Goal: Task Accomplishment & Management: Use online tool/utility

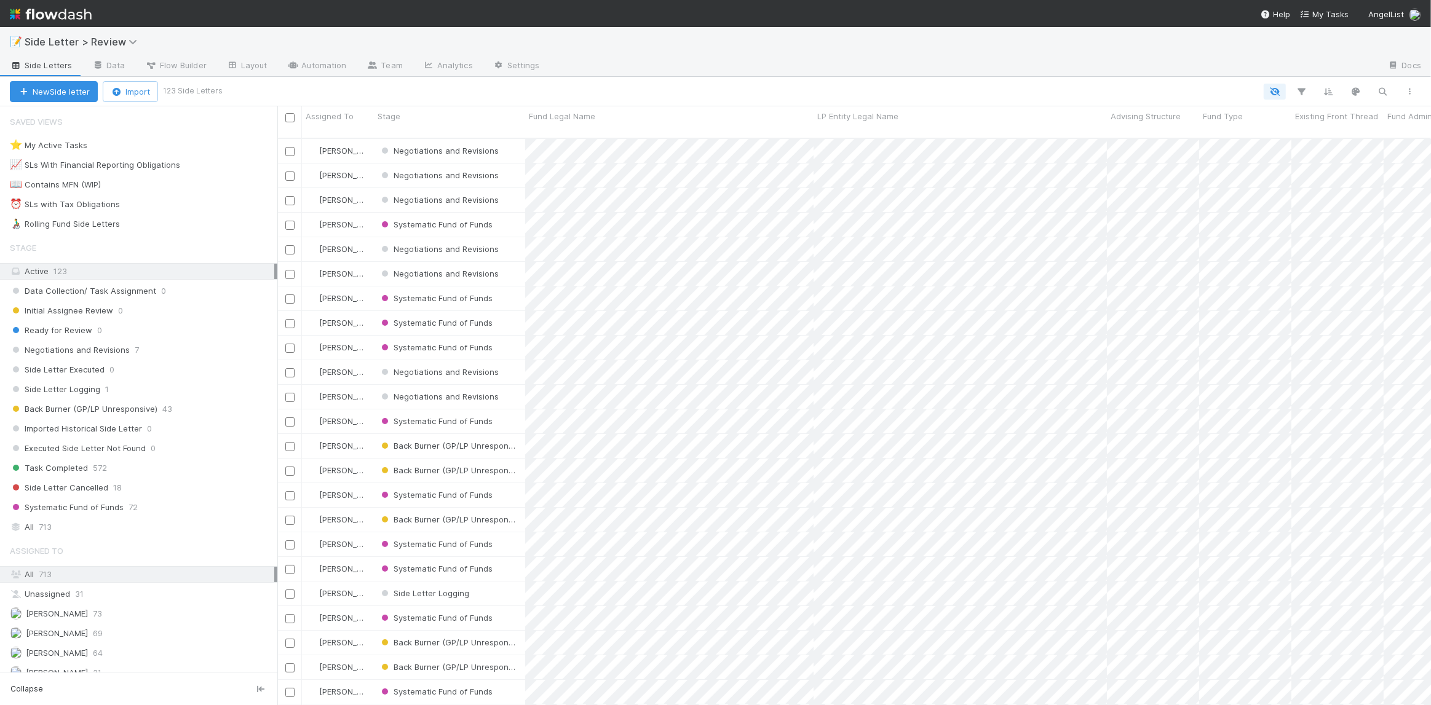
scroll to position [569, 1145]
click at [128, 523] on div "All 713" at bounding box center [142, 526] width 264 height 15
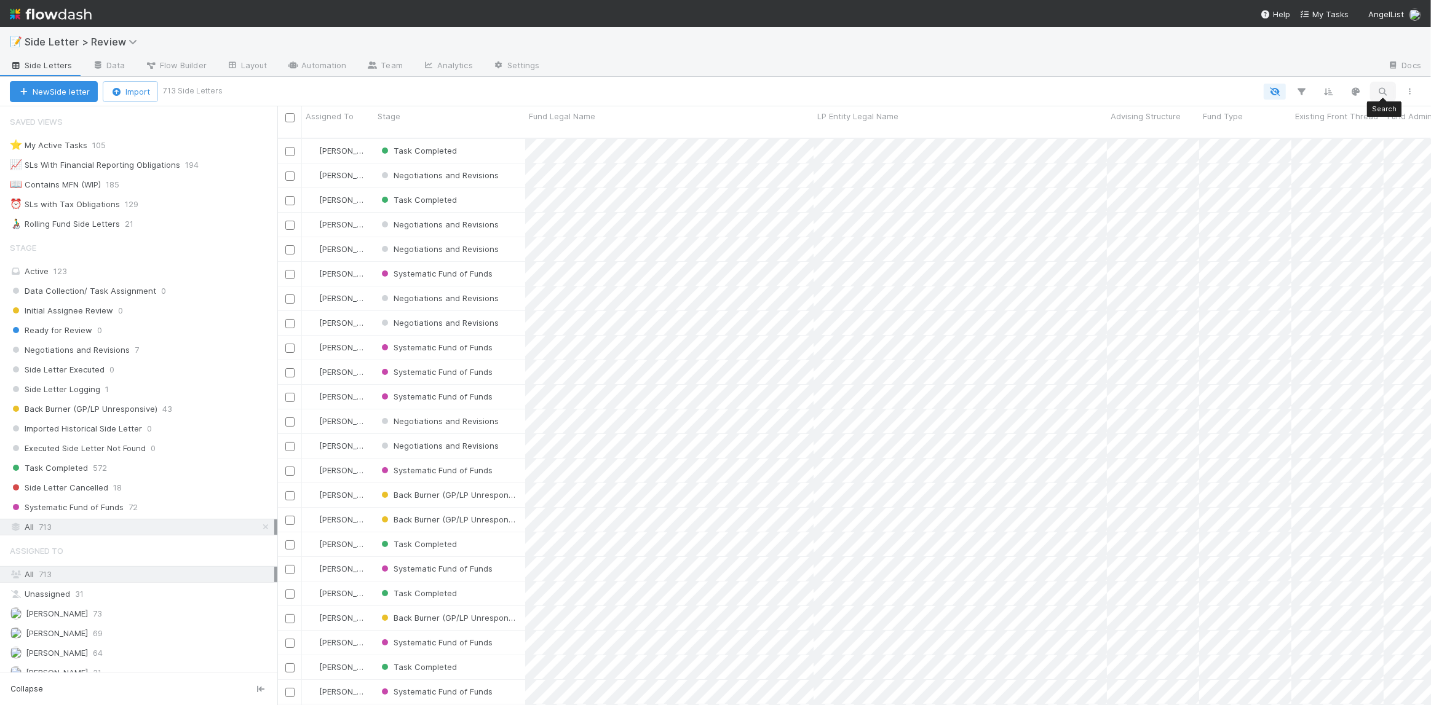
click at [1377, 89] on icon "button" at bounding box center [1382, 91] width 12 height 11
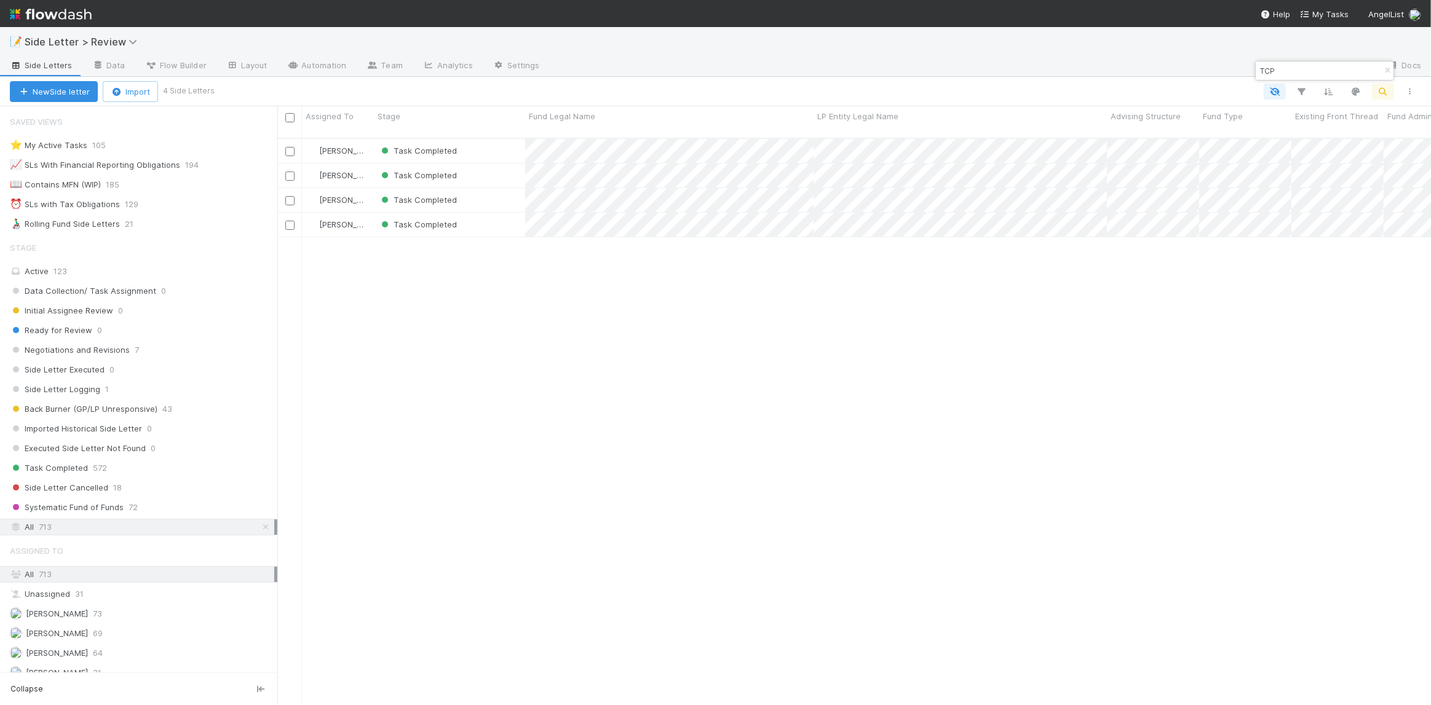
type input "TCP"
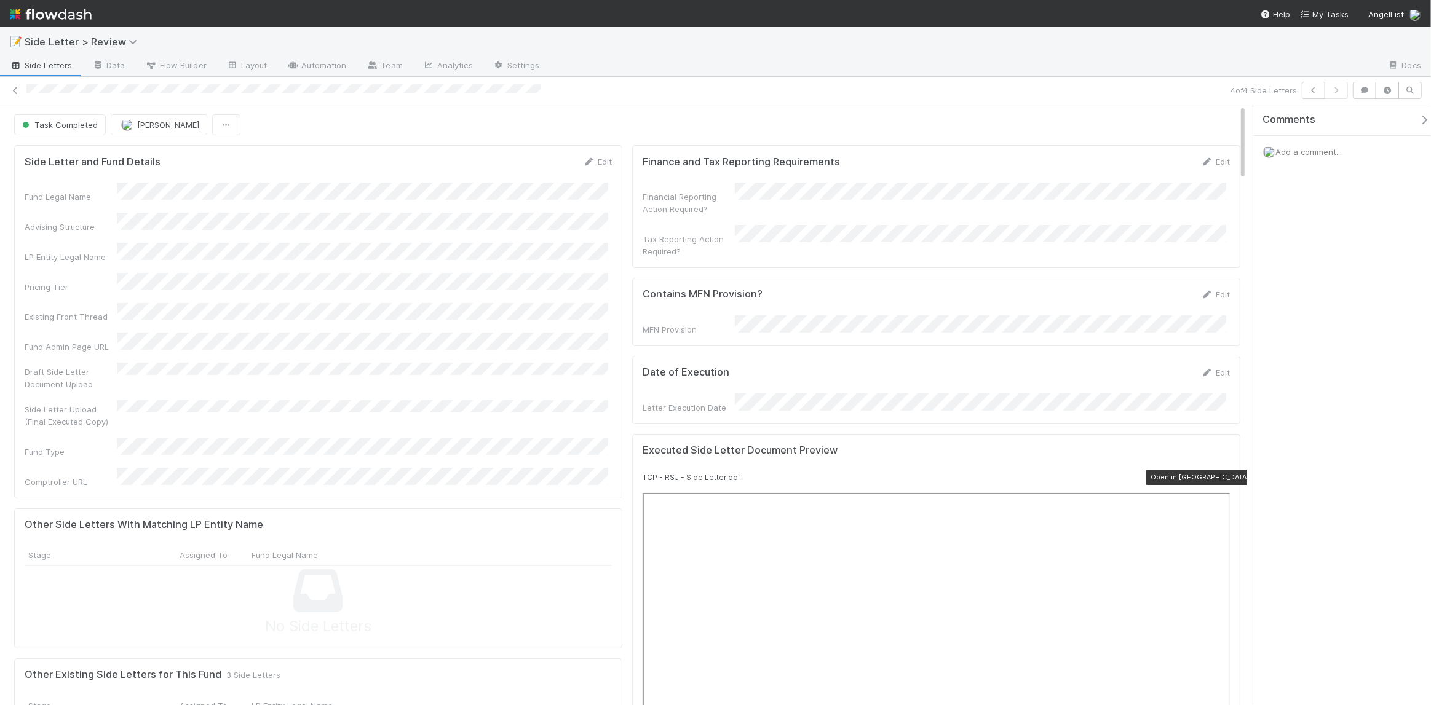
click at [1217, 471] on div at bounding box center [1223, 477] width 12 height 12
click at [1348, 89] on div "4 of 4 Side Letters" at bounding box center [715, 90] width 1431 height 17
click at [1318, 89] on icon "button" at bounding box center [1313, 90] width 12 height 7
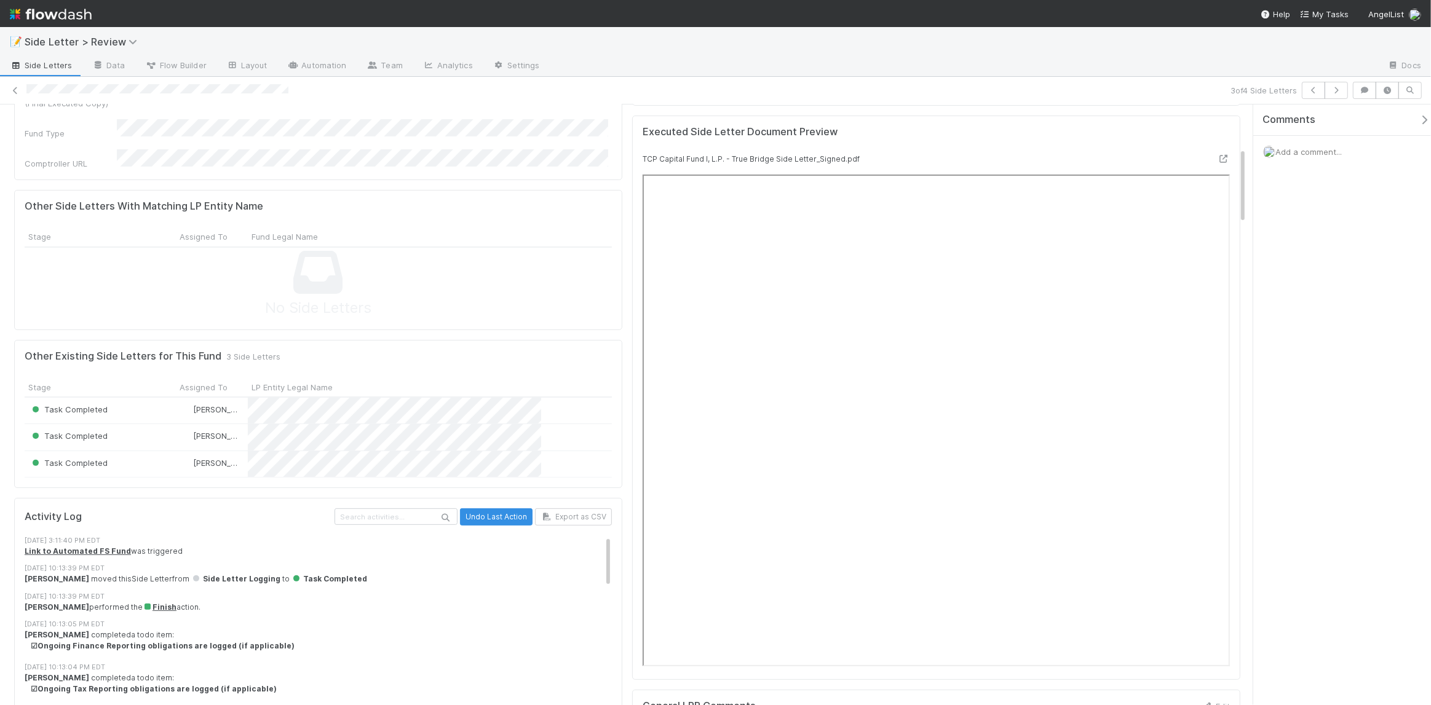
scroll to position [339, 0]
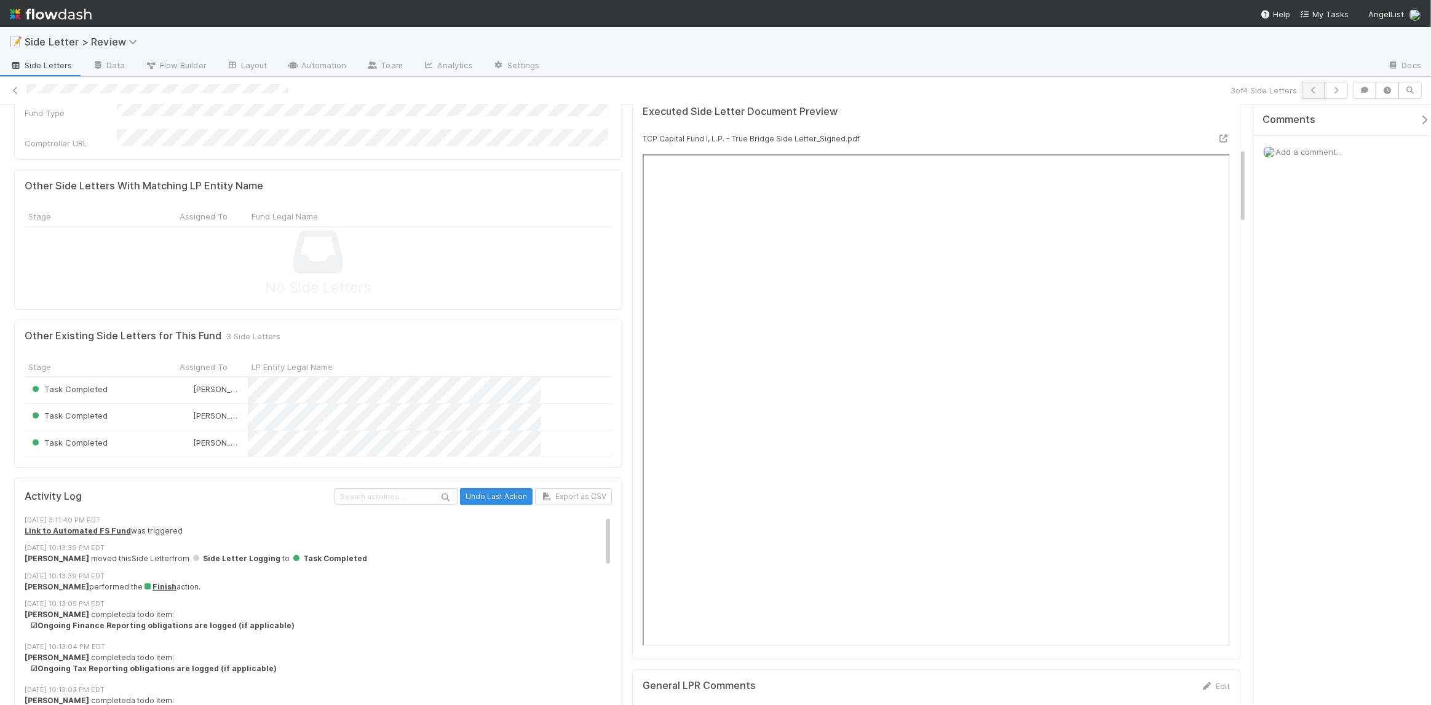
click at [1322, 94] on button "button" at bounding box center [1312, 90] width 23 height 17
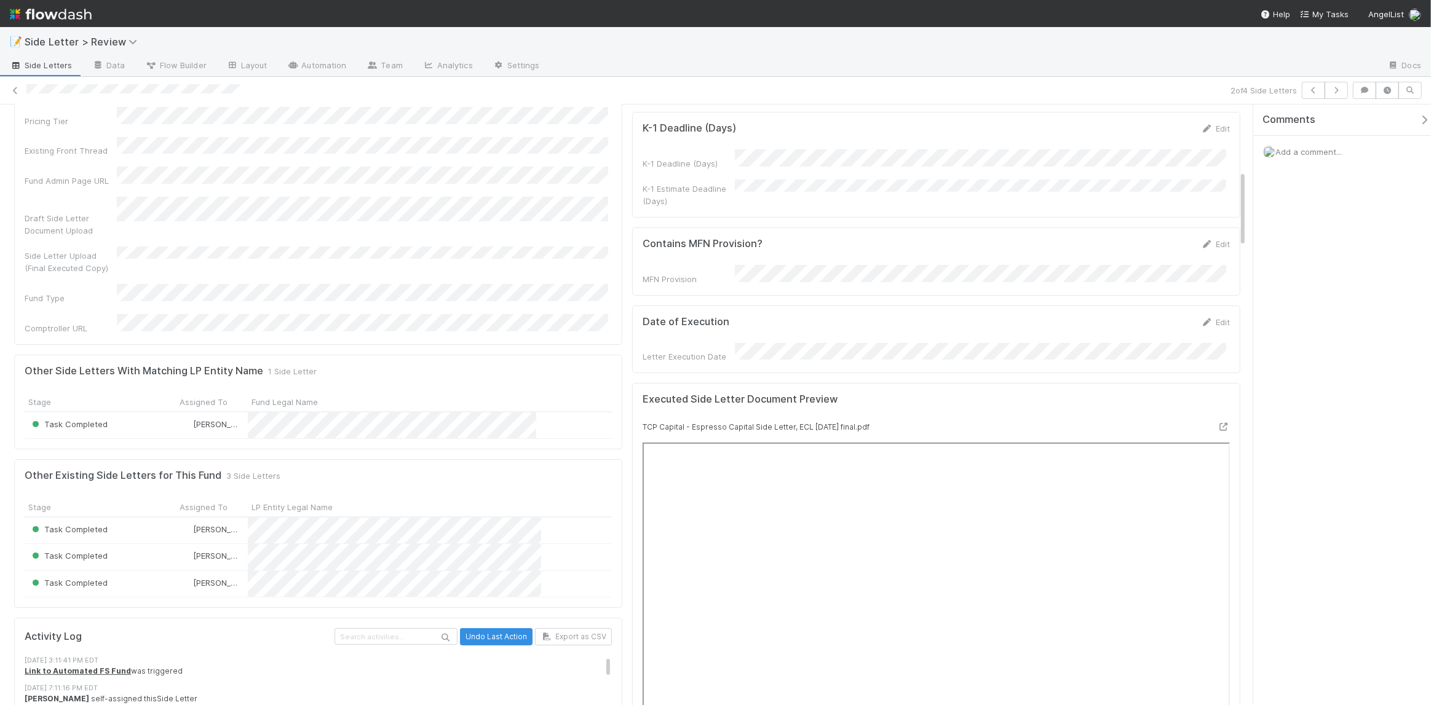
scroll to position [511, 0]
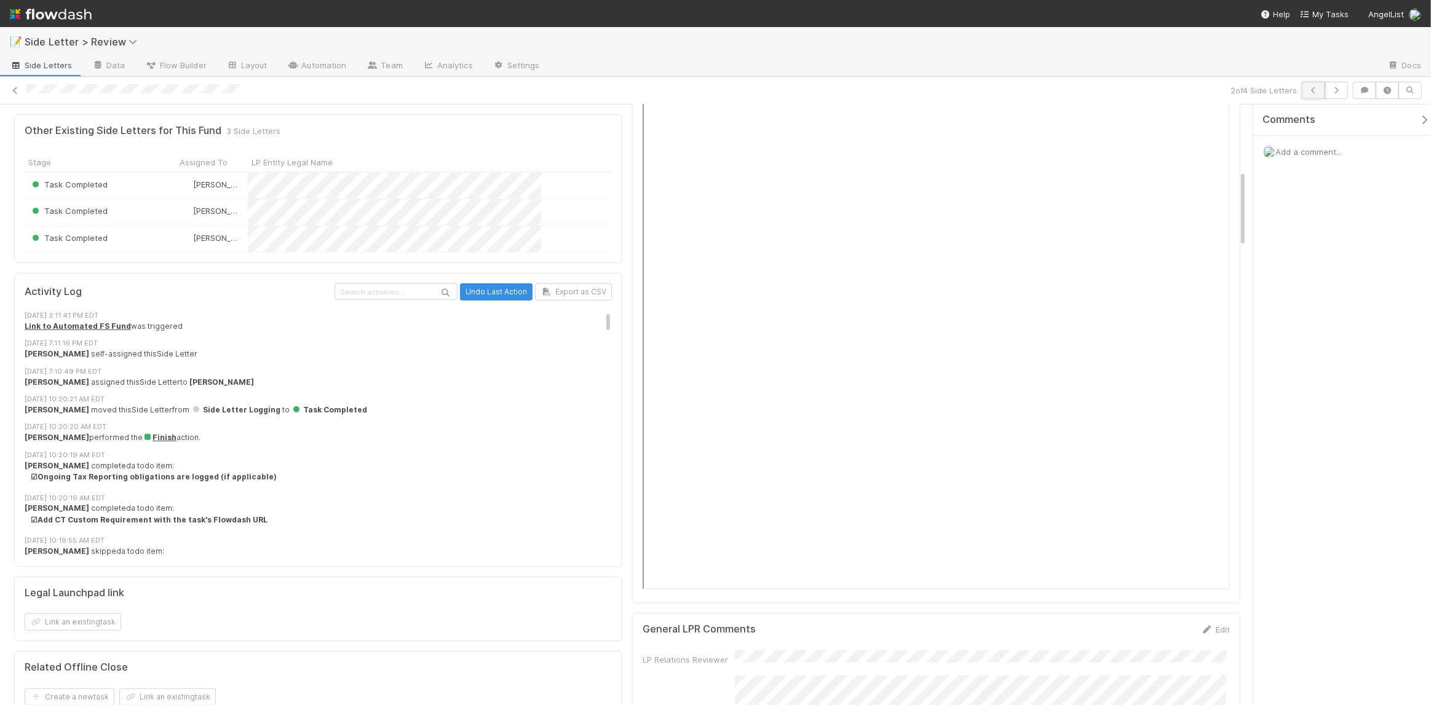
click at [1301, 92] on button "button" at bounding box center [1312, 90] width 23 height 17
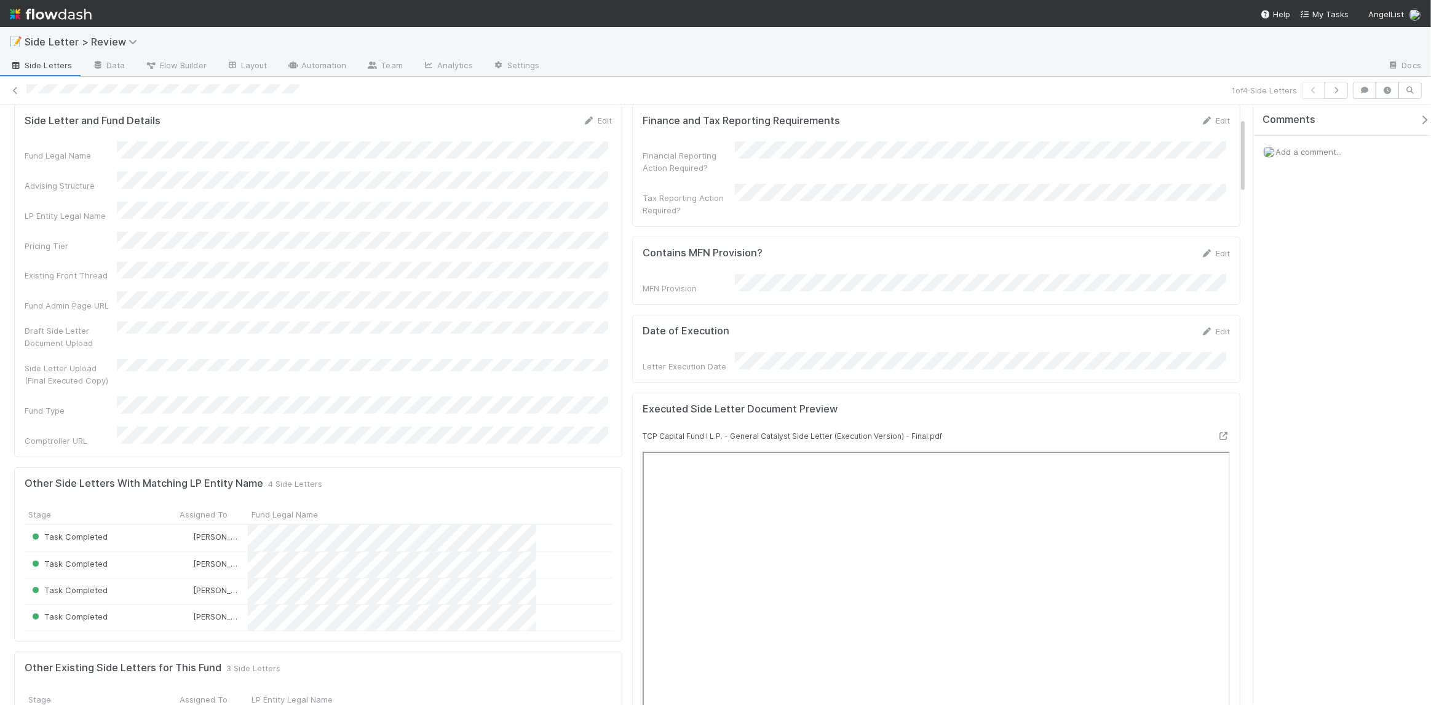
scroll to position [166, 0]
